Goal: Ask a question

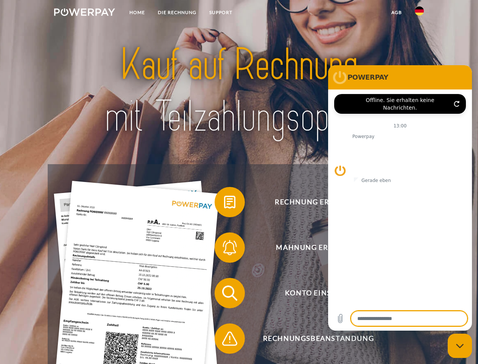
click at [84, 13] on img at bounding box center [84, 12] width 61 height 8
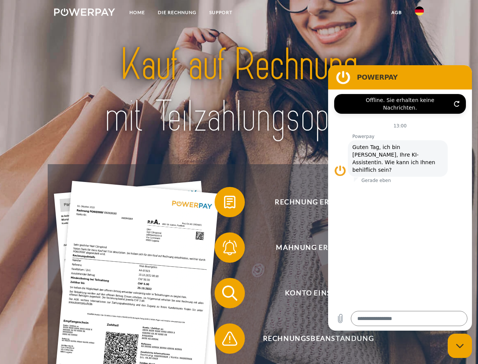
click at [420, 13] on img at bounding box center [419, 10] width 9 height 9
click at [397, 12] on link "agb" at bounding box center [396, 13] width 23 height 14
click at [224, 203] on span at bounding box center [219, 202] width 38 height 38
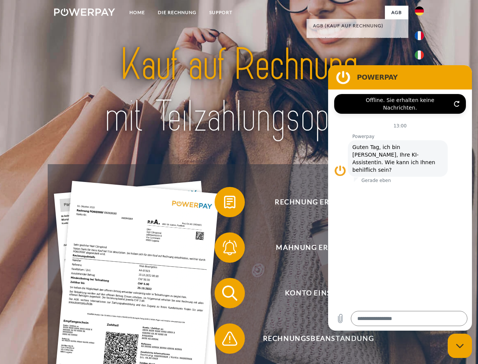
click at [224, 249] on span at bounding box center [219, 247] width 38 height 38
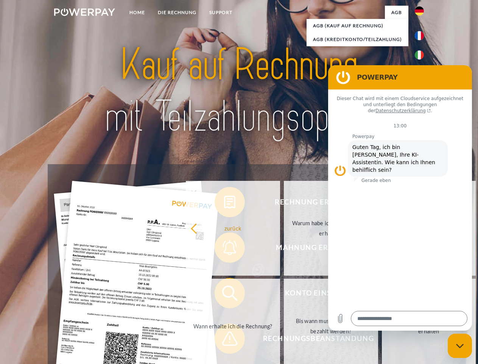
click at [284, 294] on link "Bis wann muss die Rechnung bezahlt werden?" at bounding box center [331, 325] width 94 height 95
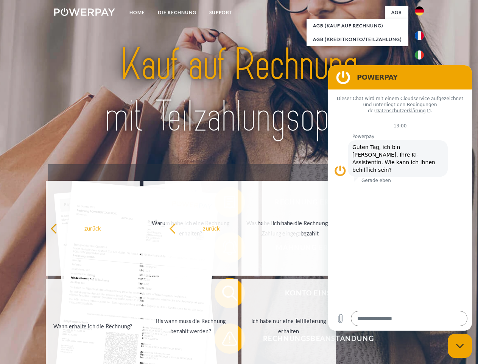
click at [224, 340] on span at bounding box center [219, 338] width 38 height 38
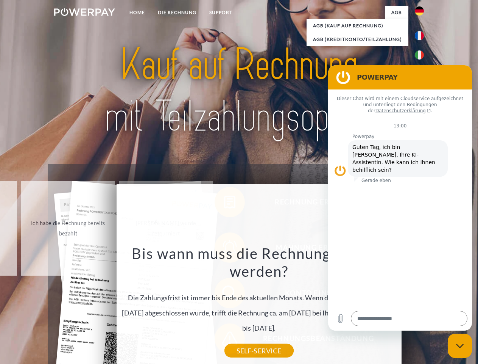
click at [460, 345] on icon "Messaging-Fenster schließen" at bounding box center [460, 345] width 8 height 5
type textarea "*"
